Goal: Task Accomplishment & Management: Manage account settings

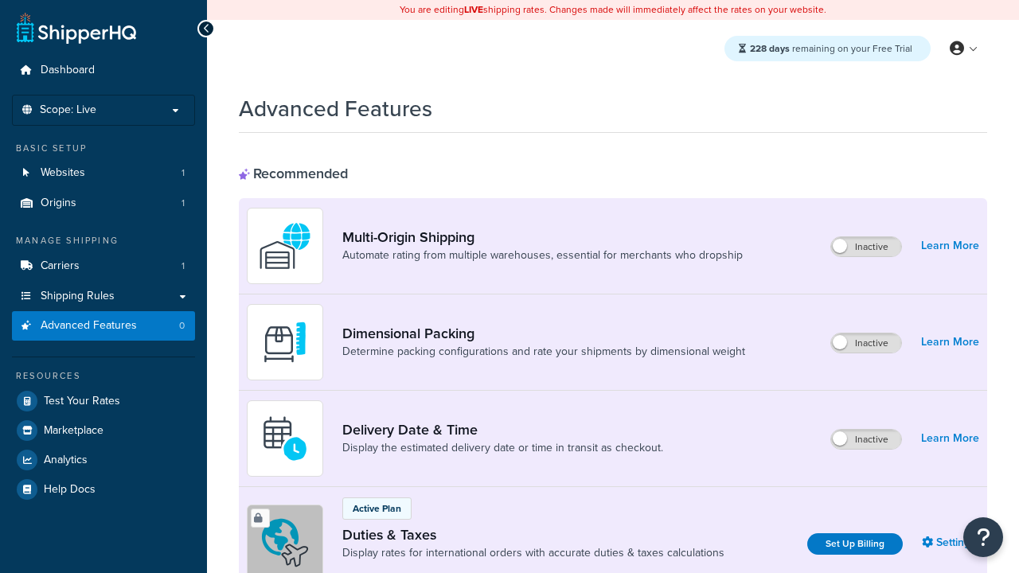
scroll to position [516, 0]
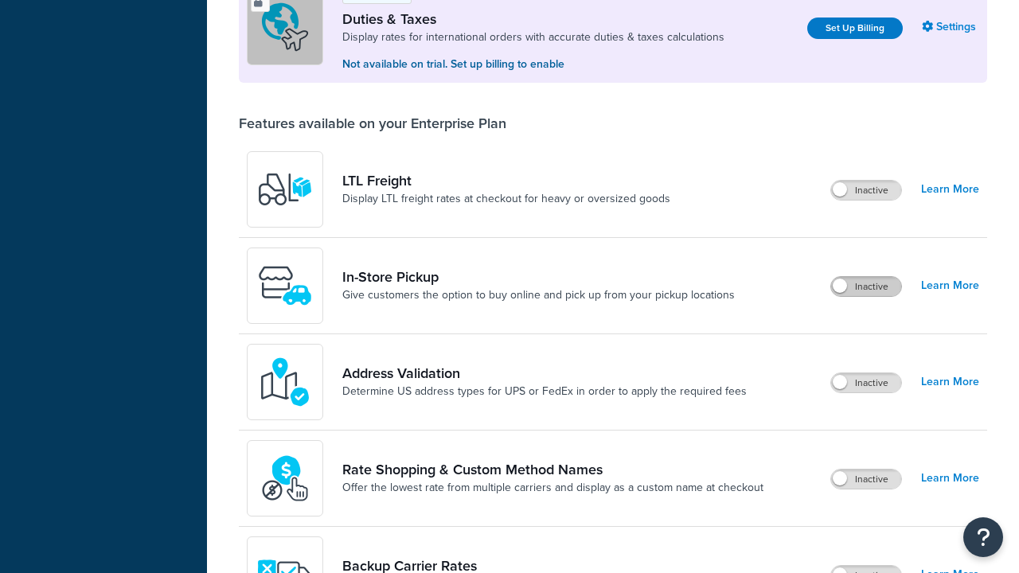
click at [866, 287] on label "Inactive" at bounding box center [866, 286] width 70 height 19
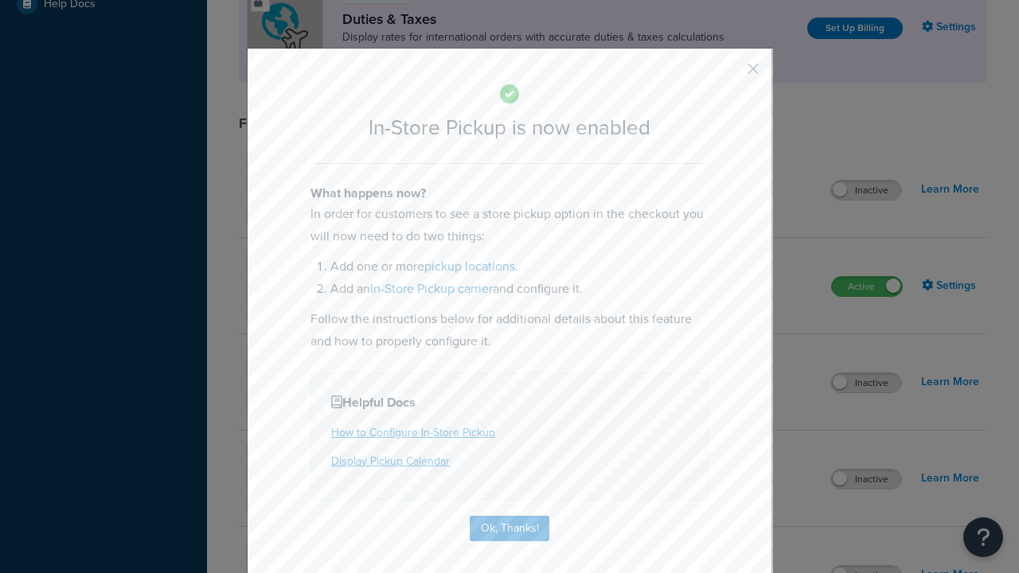
click at [729, 74] on button "button" at bounding box center [730, 74] width 4 height 4
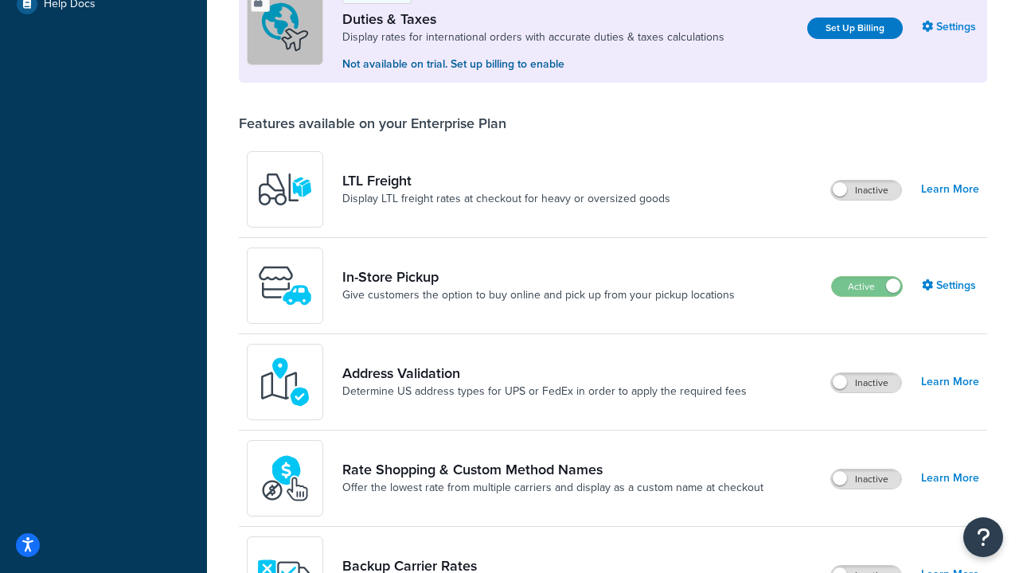
scroll to position [486, 0]
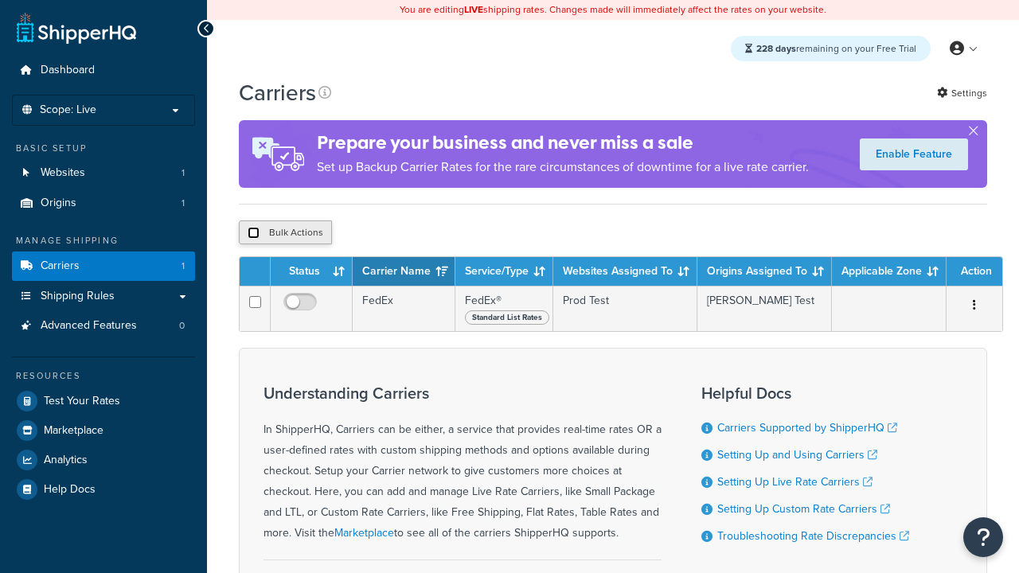
click at [253, 235] on input "checkbox" at bounding box center [254, 233] width 12 height 12
checkbox input "true"
click at [0, 0] on button "Delete" at bounding box center [0, 0] width 0 height 0
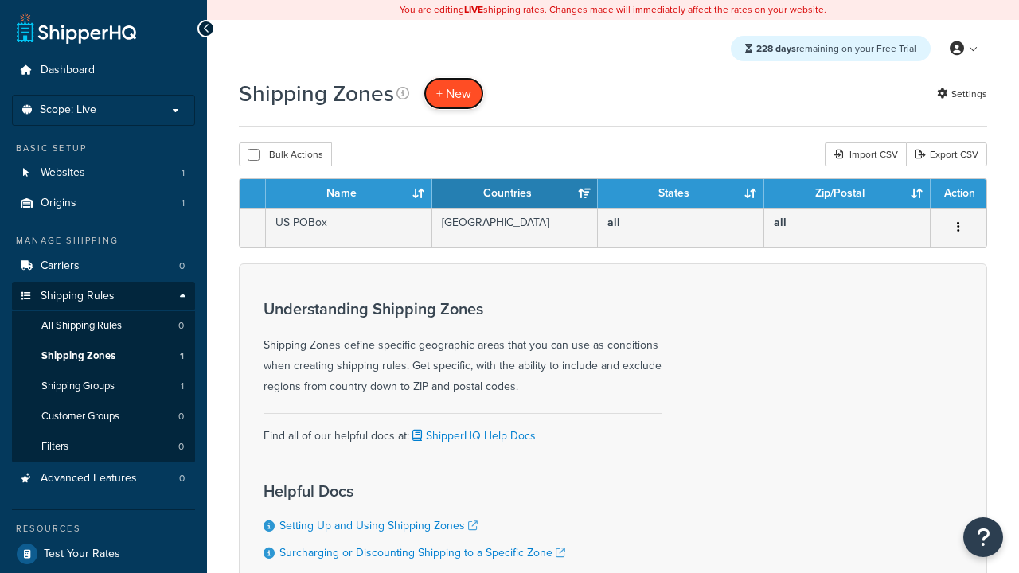
click at [454, 93] on span "+ New" at bounding box center [453, 93] width 35 height 18
